Goal: Use online tool/utility: Use online tool/utility

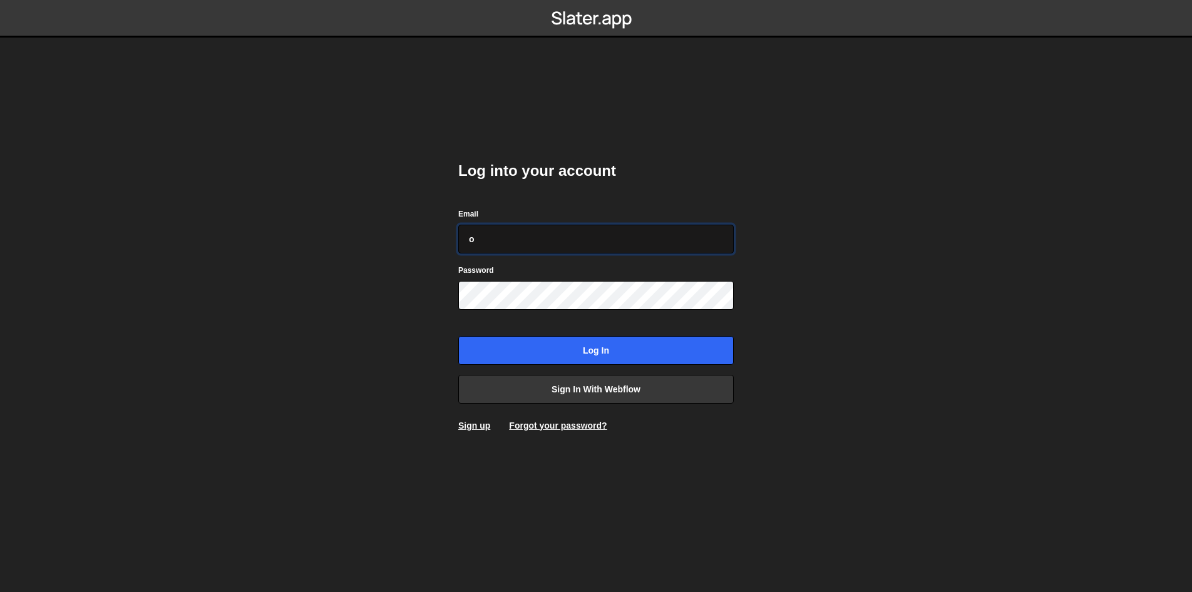
type input "ops@iteractives.com"
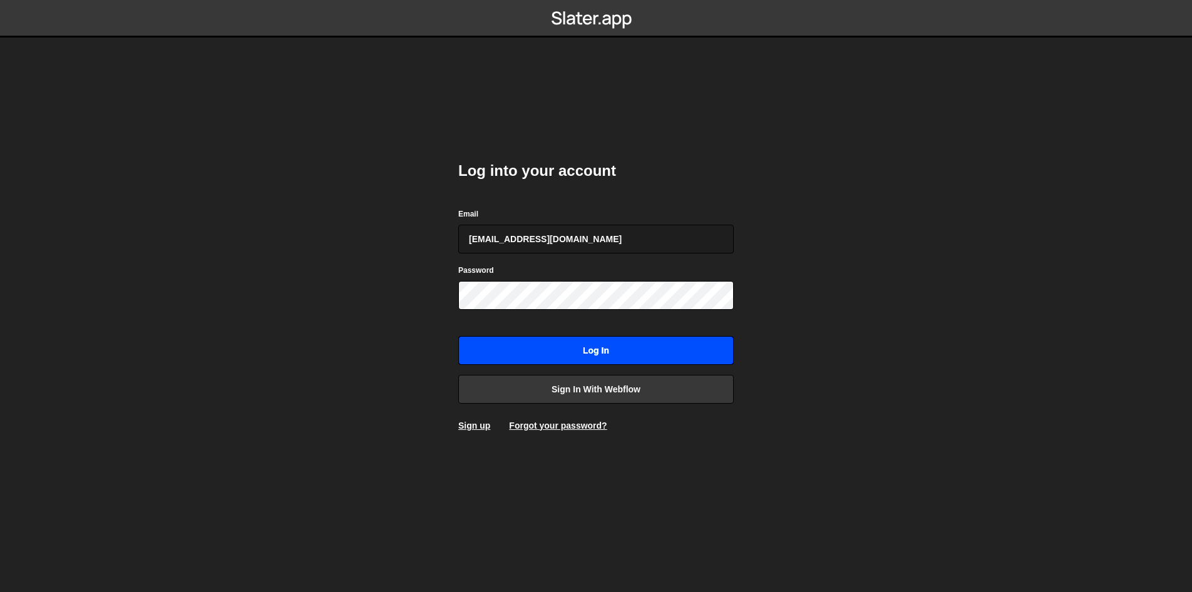
click at [562, 363] on input "Log in" at bounding box center [596, 350] width 276 height 29
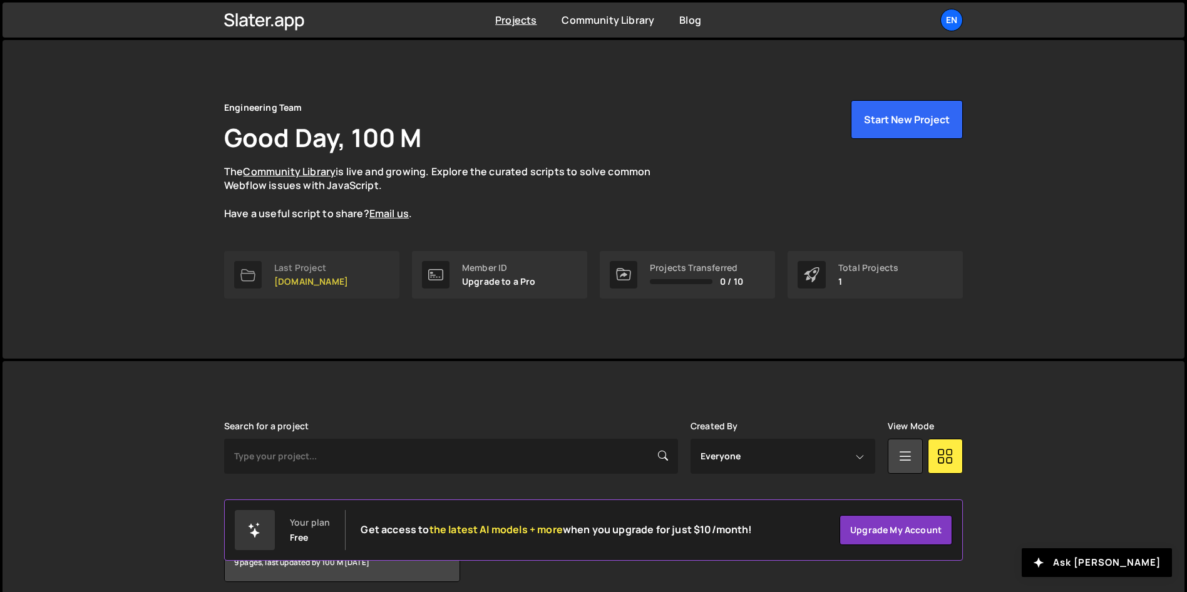
click at [383, 274] on link "Last Project womwell.com" at bounding box center [311, 275] width 175 height 48
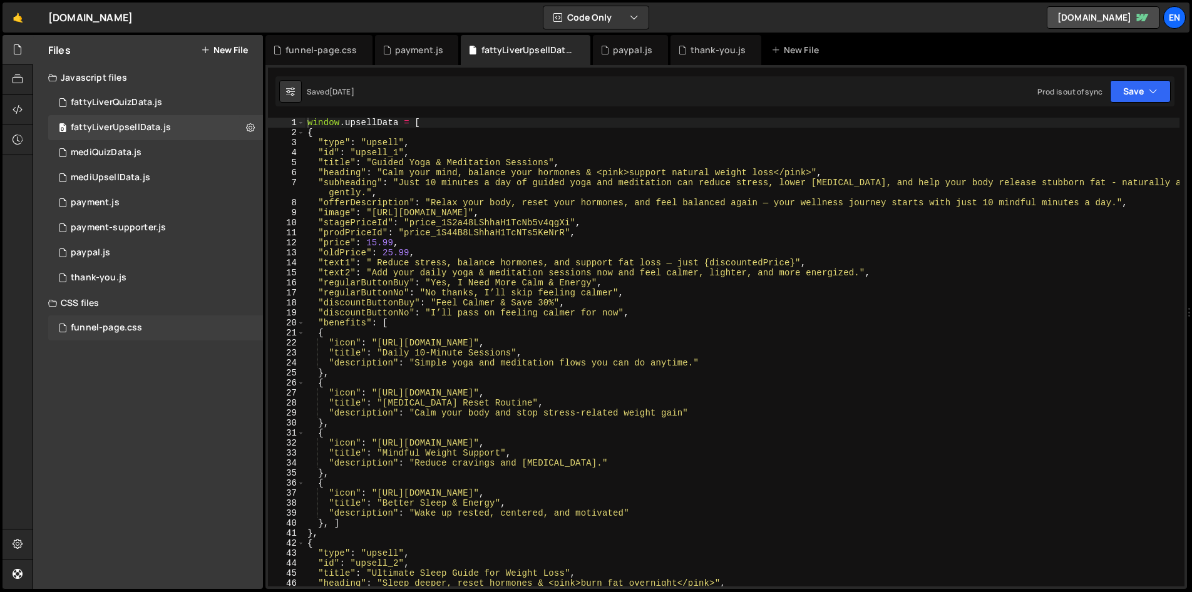
click at [136, 325] on div "funnel-page.css" at bounding box center [106, 327] width 71 height 11
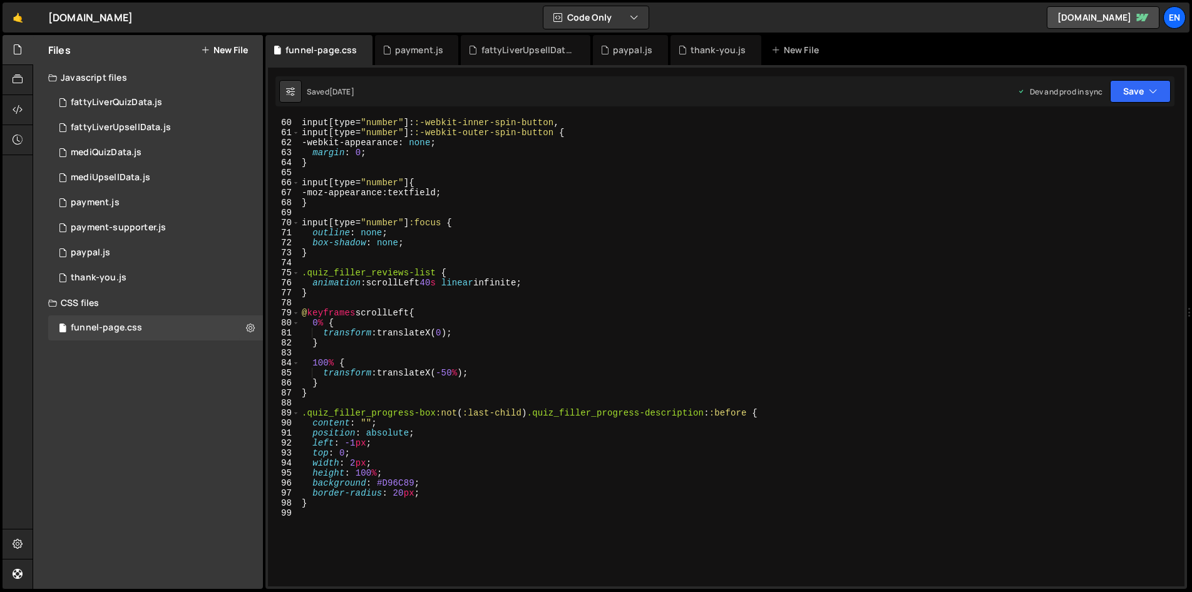
scroll to position [591, 0]
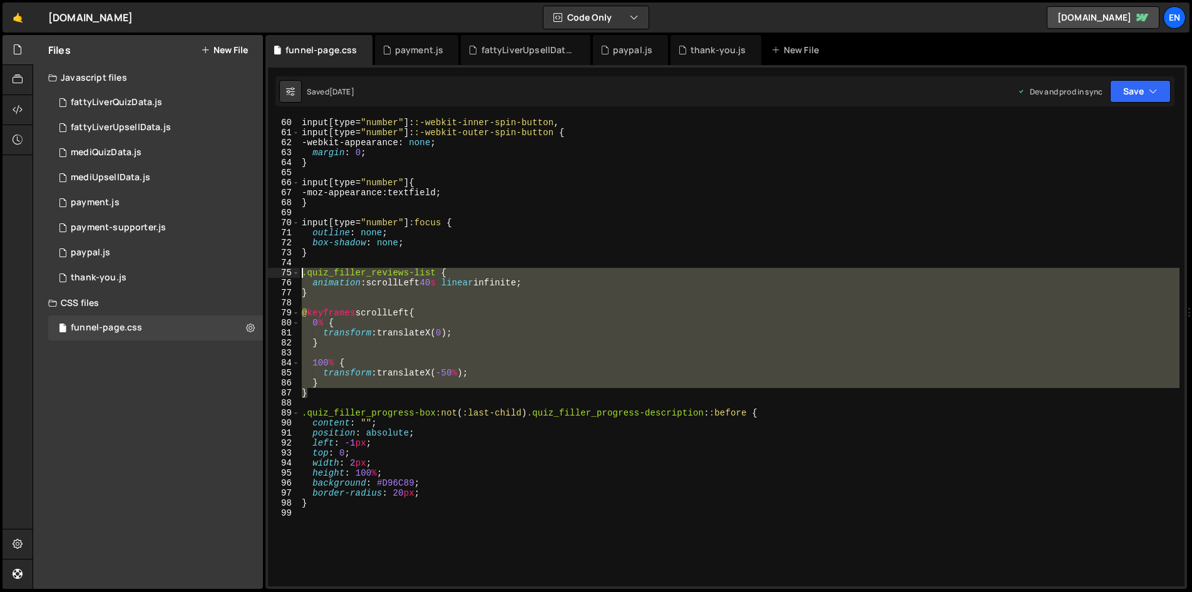
drag, startPoint x: 335, startPoint y: 391, endPoint x: 276, endPoint y: 274, distance: 131.3
click at [276, 274] on div "} 59 60 61 62 63 64 65 66 67 68 69 70 71 72 73 74 75 76 77 78 79 80 81 82 83 84…" at bounding box center [726, 352] width 917 height 469
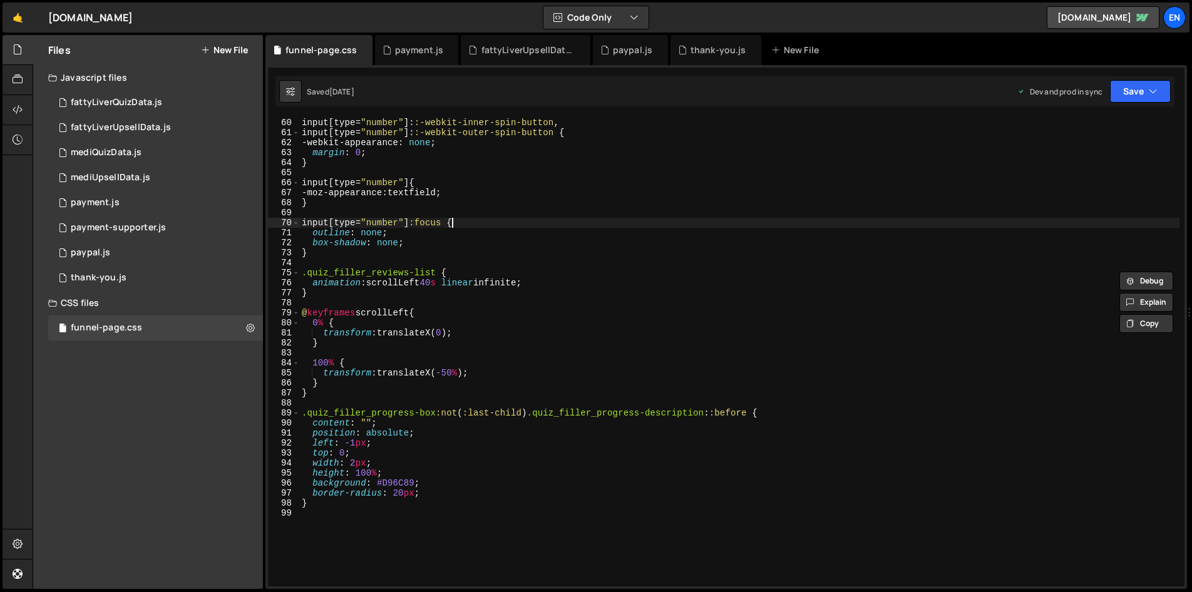
click at [584, 222] on div "input [ type = " number " ]: :-webkit-inner-spin-button , input [ type = " numb…" at bounding box center [739, 352] width 880 height 489
type textarea "input[type="number"]:focus {"
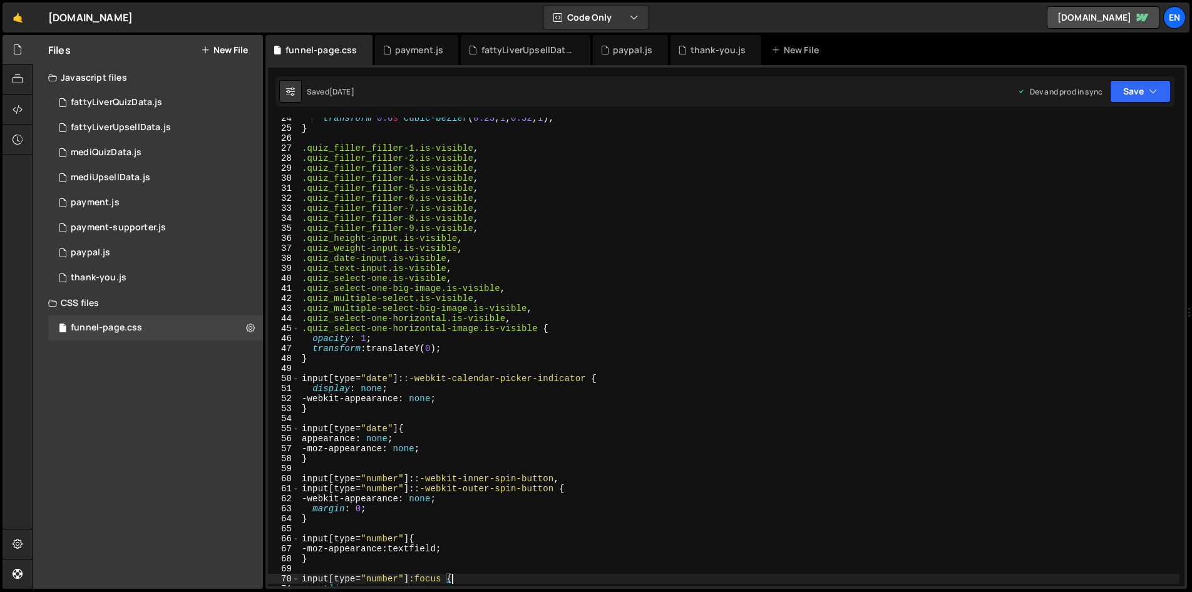
scroll to position [235, 0]
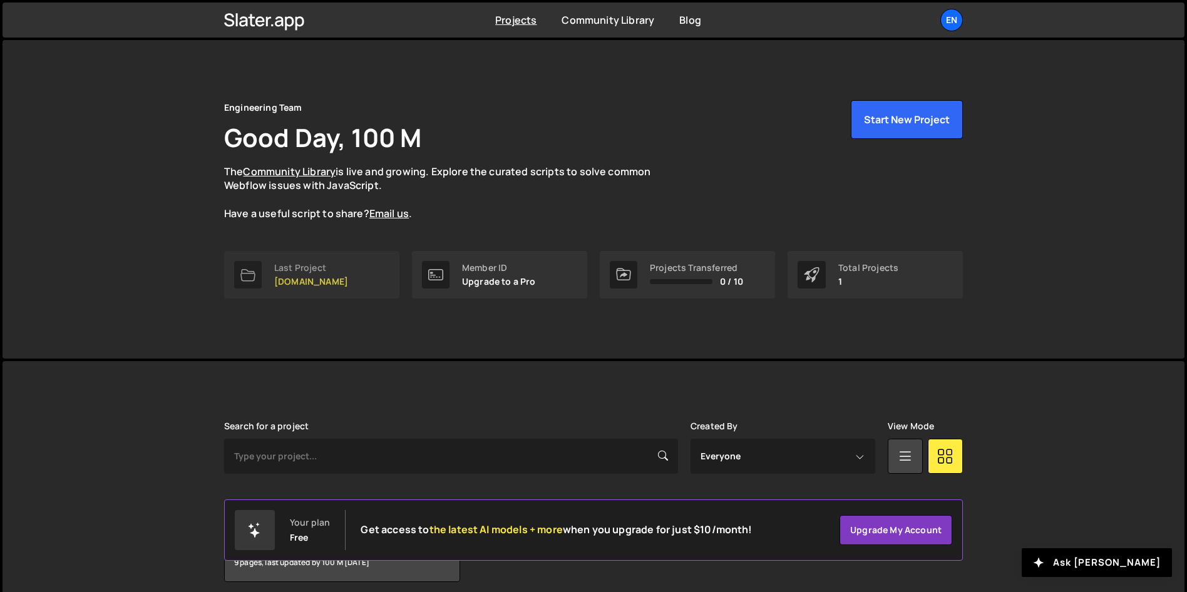
click at [354, 251] on link "Last Project womwell.com" at bounding box center [311, 275] width 175 height 48
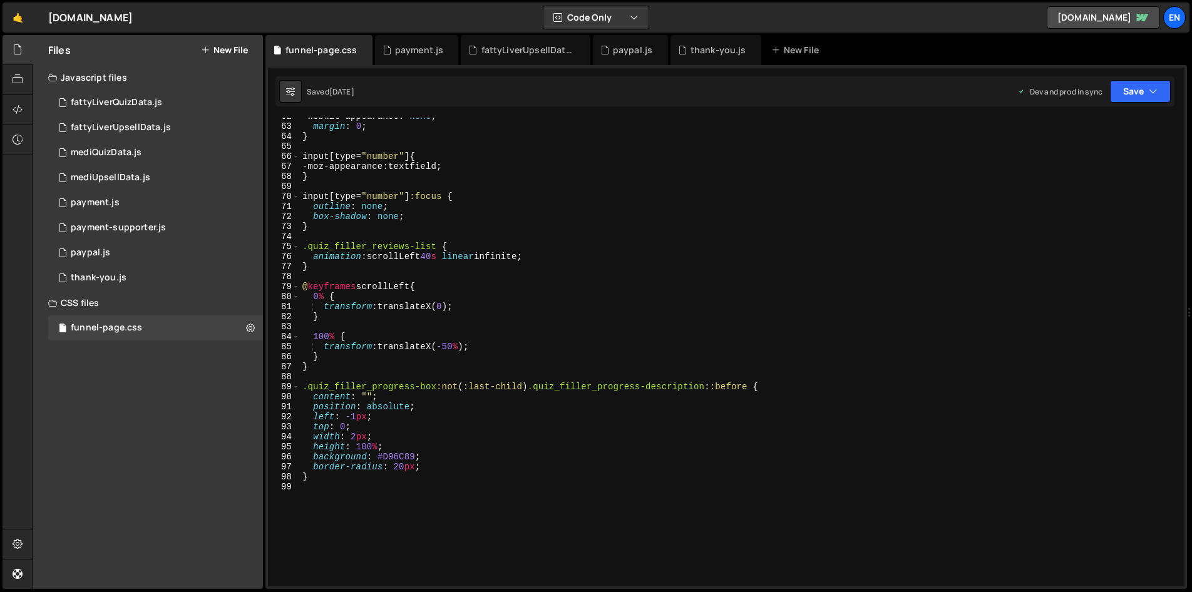
scroll to position [619, 0]
